Goal: Information Seeking & Learning: Find specific page/section

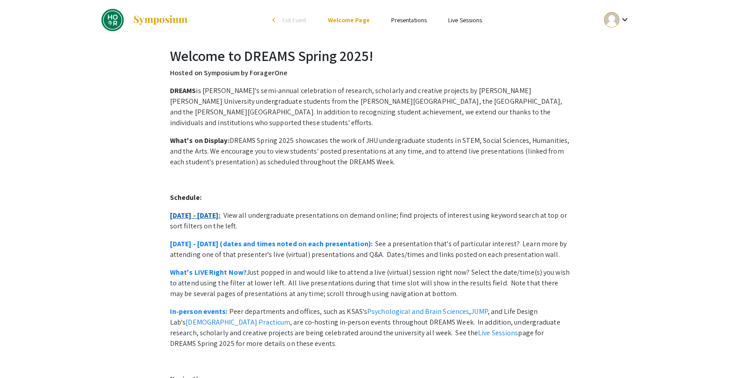
click at [196, 210] on link "[DATE] - [DATE]:" at bounding box center [195, 214] width 51 height 9
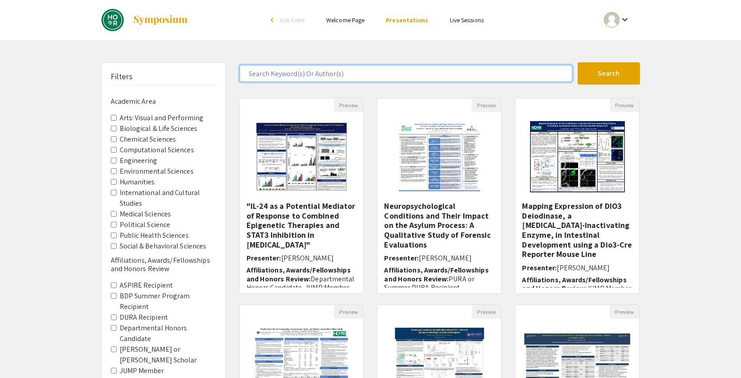
click at [299, 73] on input "Search Keyword(s) Or Author(s)" at bounding box center [405, 73] width 333 height 17
type input "zhao"
click at [577, 62] on button "Search" at bounding box center [608, 73] width 62 height 22
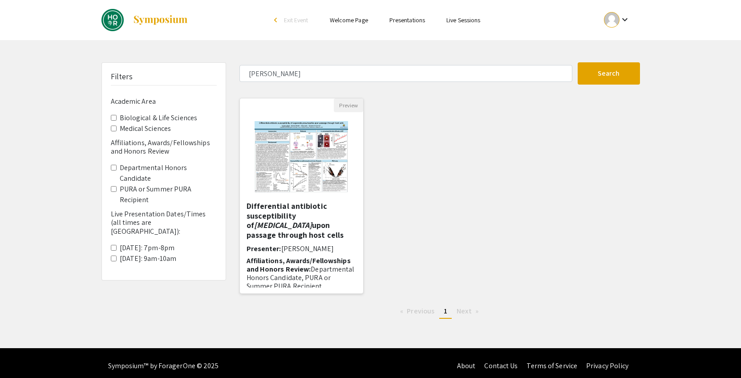
click at [306, 223] on h5 "Differential antibiotic susceptibility of Legionella pneumophila upon passage t…" at bounding box center [301, 220] width 110 height 38
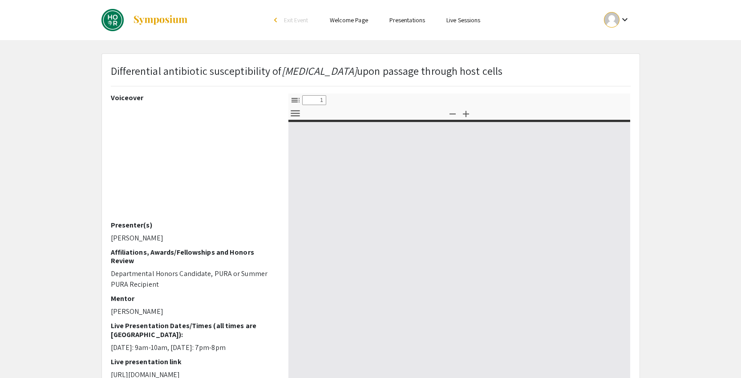
select select "custom"
type input "0"
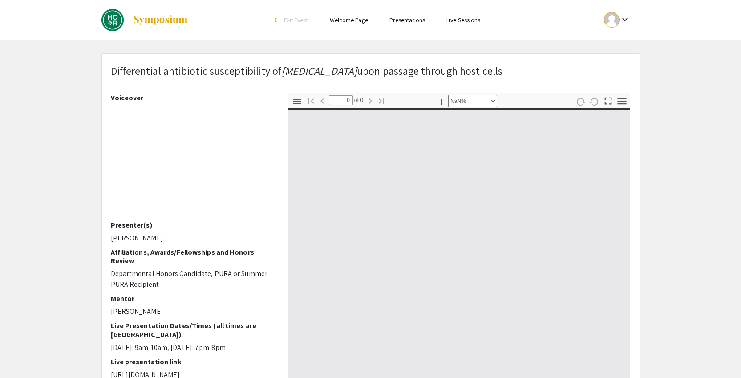
select select "auto"
type input "1"
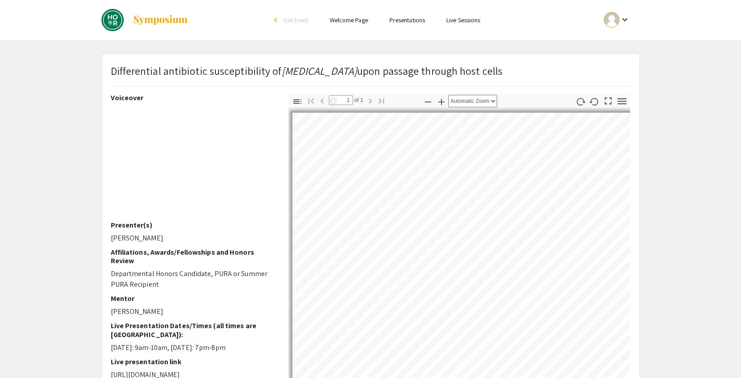
select select "custom"
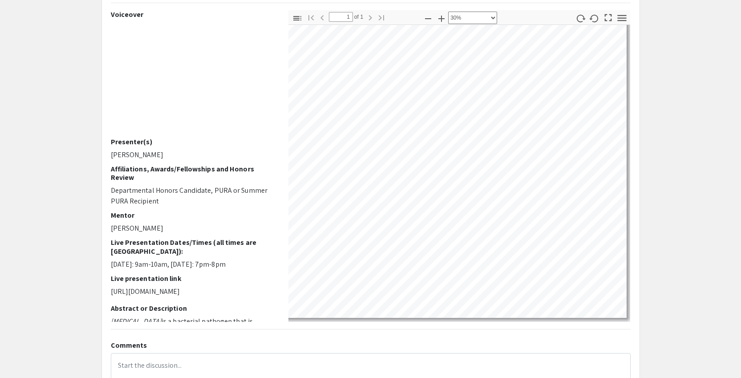
scroll to position [93, 0]
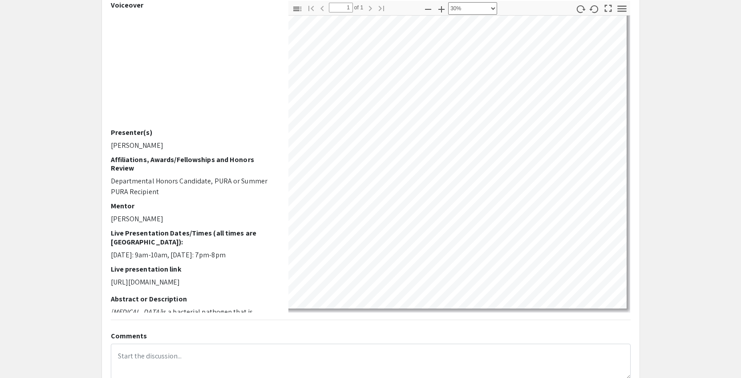
click at [647, 258] on app-presentation "Differential antibiotic susceptibility of Legionella pneumophila upon passage t…" at bounding box center [370, 186] width 741 height 450
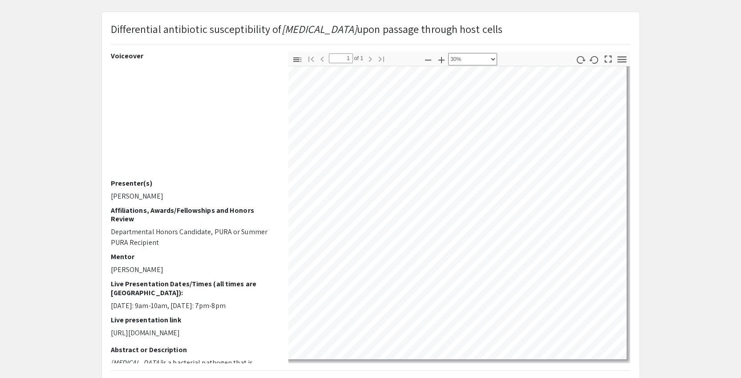
scroll to position [36, 0]
